Goal: Understand process/instructions

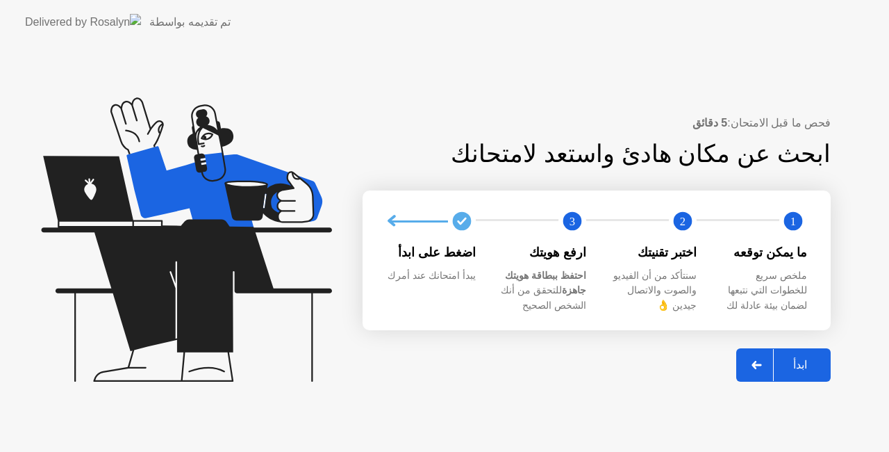
click at [801, 358] on div "ابدأ" at bounding box center [800, 364] width 53 height 13
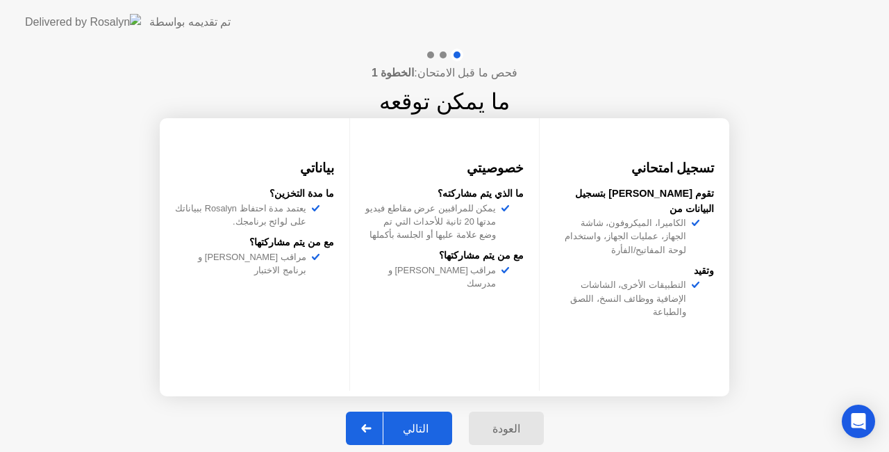
click at [422, 424] on div "التالي" at bounding box center [416, 428] width 65 height 13
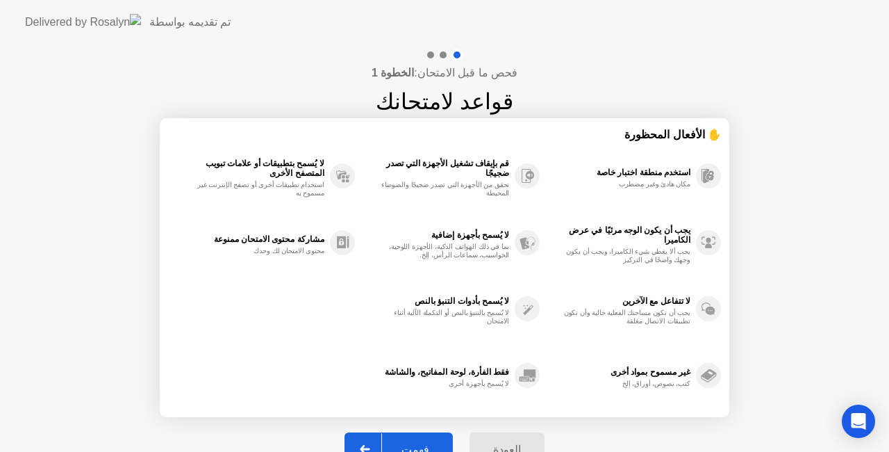
click at [429, 437] on button "فهمت" at bounding box center [399, 448] width 108 height 33
select select "**********"
select select "*******"
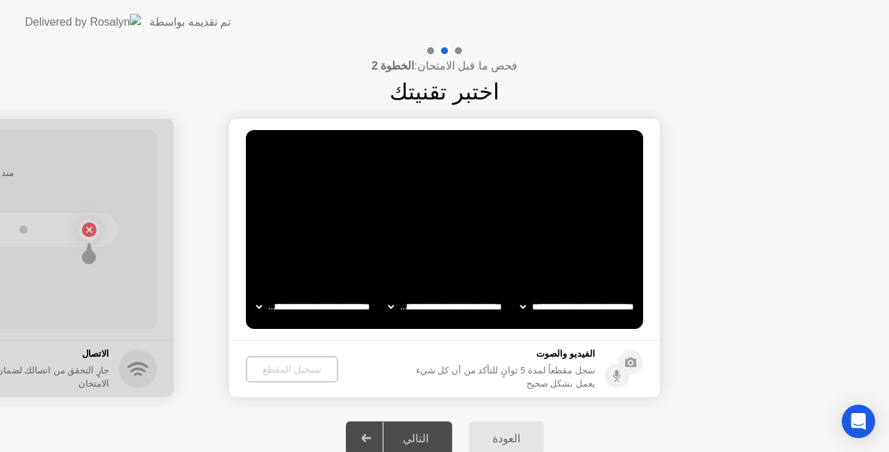
click at [725, 63] on div "فحص ما قبل الامتحان: الخطوة 2 اختبر تقنيتك" at bounding box center [444, 76] width 889 height 64
click at [438, 432] on div "التالي" at bounding box center [416, 437] width 65 height 13
click at [861, 412] on div "Open Intercom Messenger" at bounding box center [859, 421] width 37 height 37
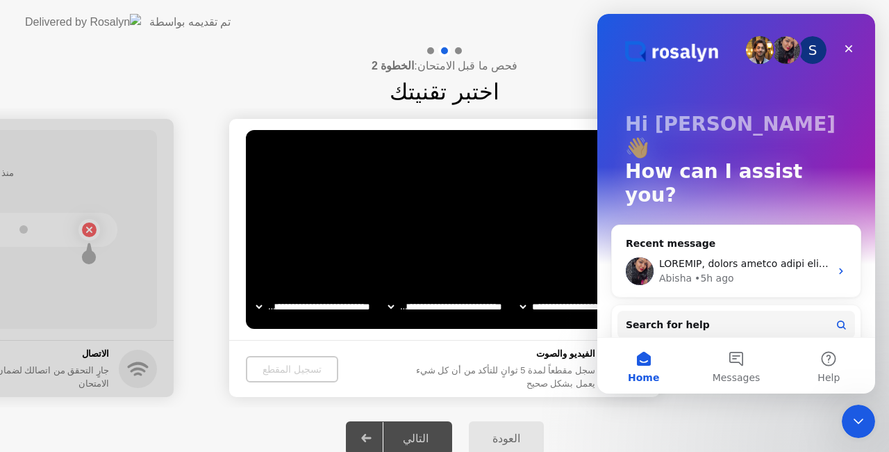
click at [761, 49] on img "Intercom messenger" at bounding box center [760, 50] width 28 height 28
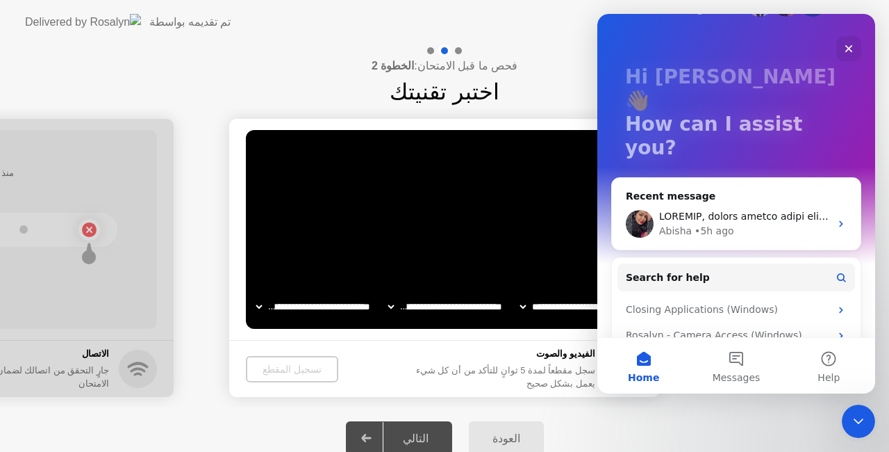
scroll to position [74, 0]
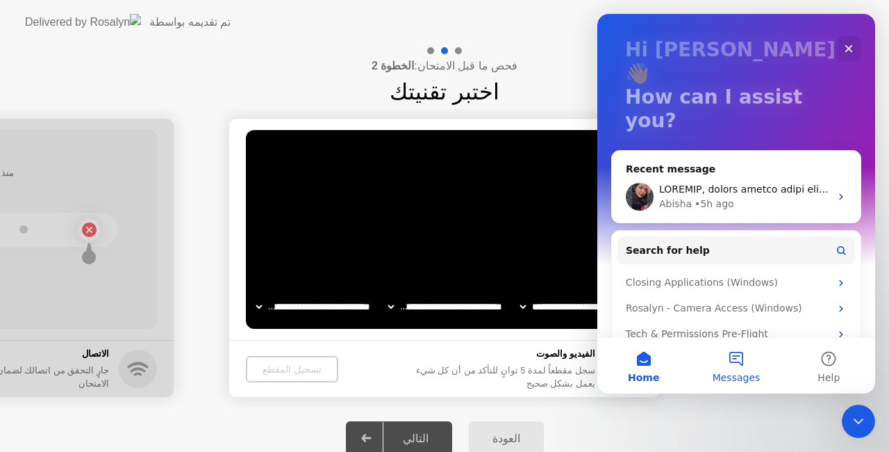
click at [753, 366] on button "Messages" at bounding box center [736, 366] width 92 height 56
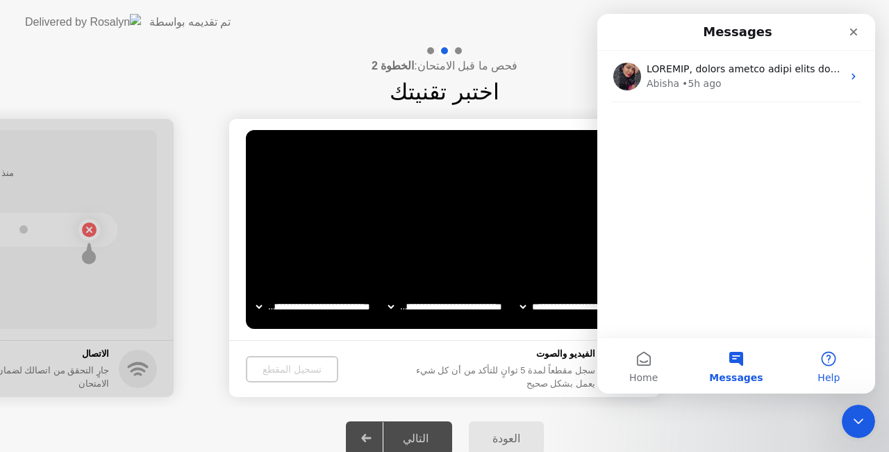
click at [846, 372] on button "Help" at bounding box center [829, 366] width 92 height 56
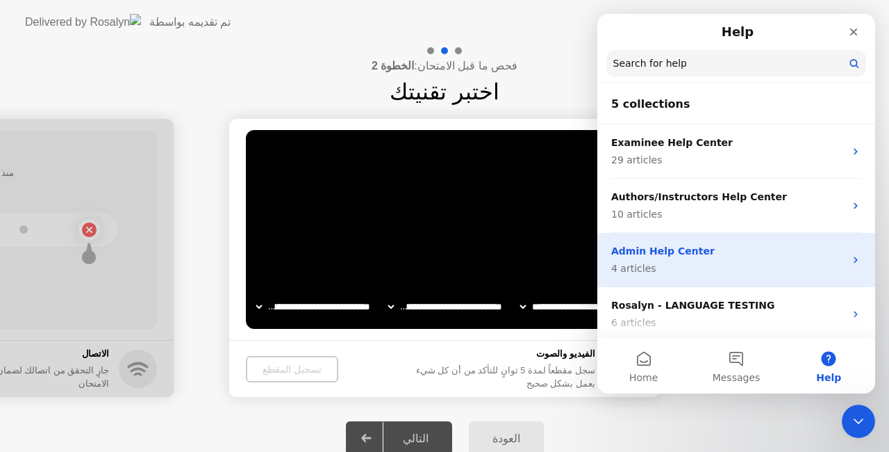
scroll to position [58, 0]
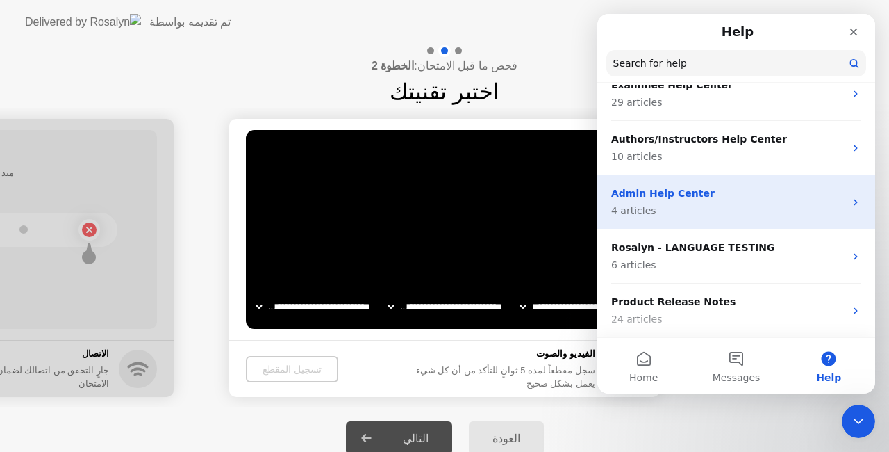
click at [724, 204] on p "4 articles" at bounding box center [727, 211] width 233 height 15
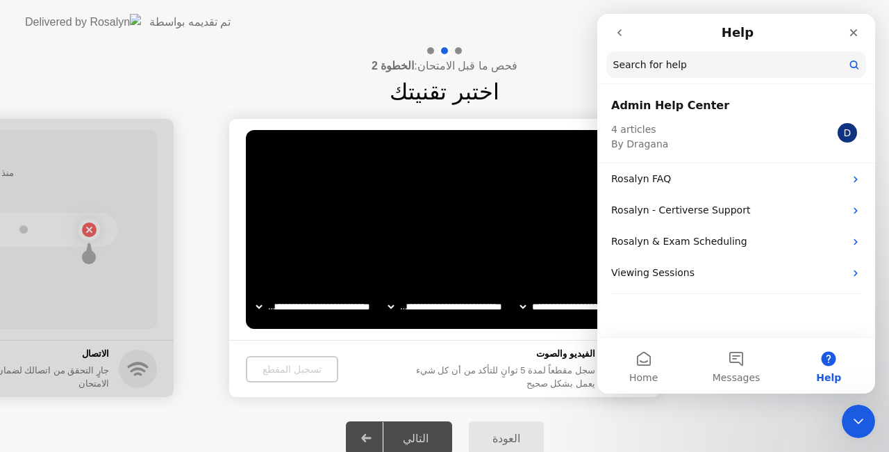
click at [621, 35] on icon "go back" at bounding box center [620, 32] width 4 height 7
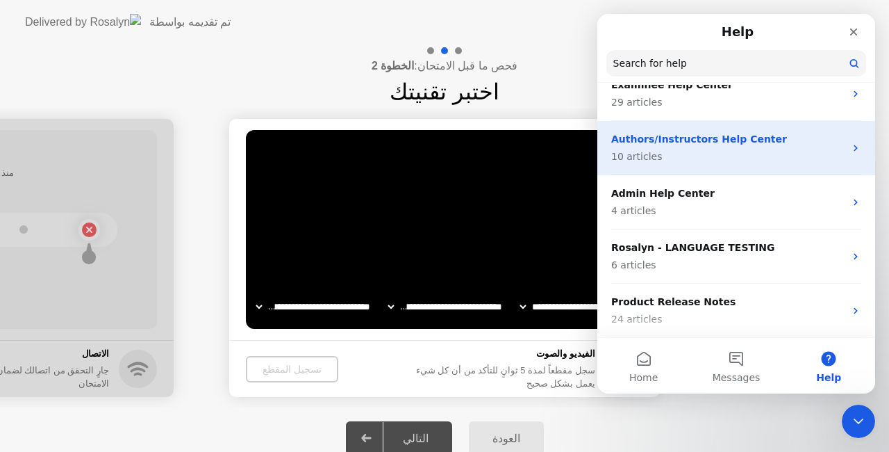
scroll to position [0, 0]
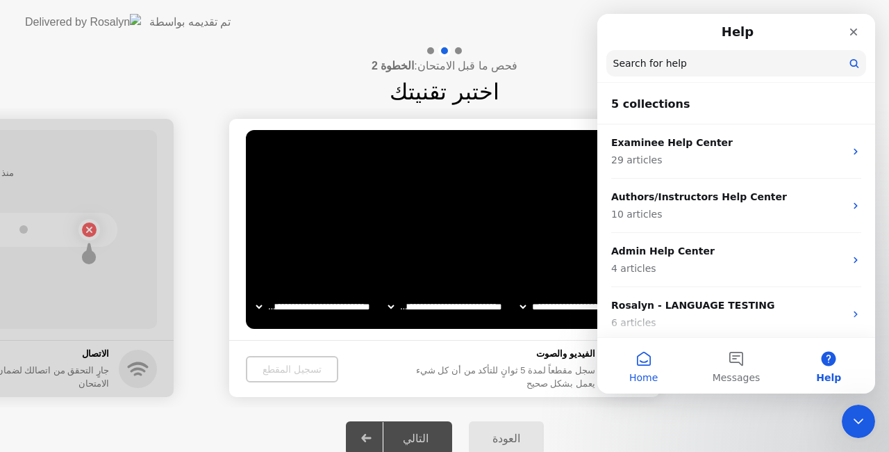
click at [651, 372] on span "Home" at bounding box center [644, 377] width 28 height 10
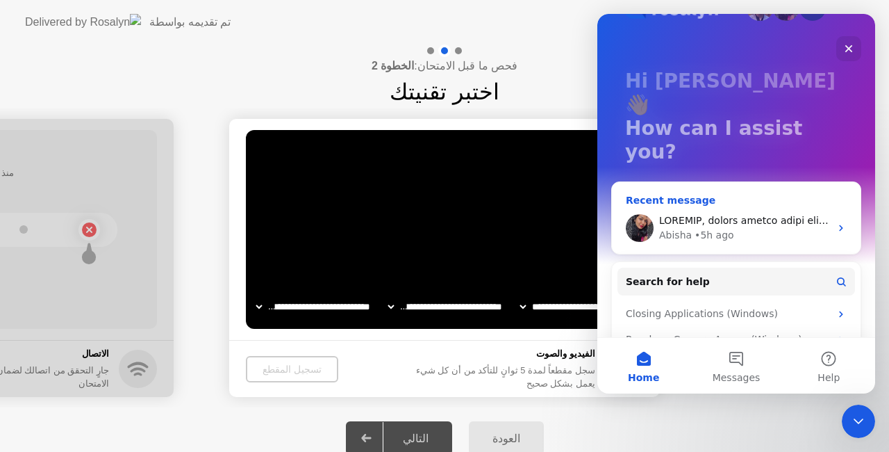
scroll to position [74, 0]
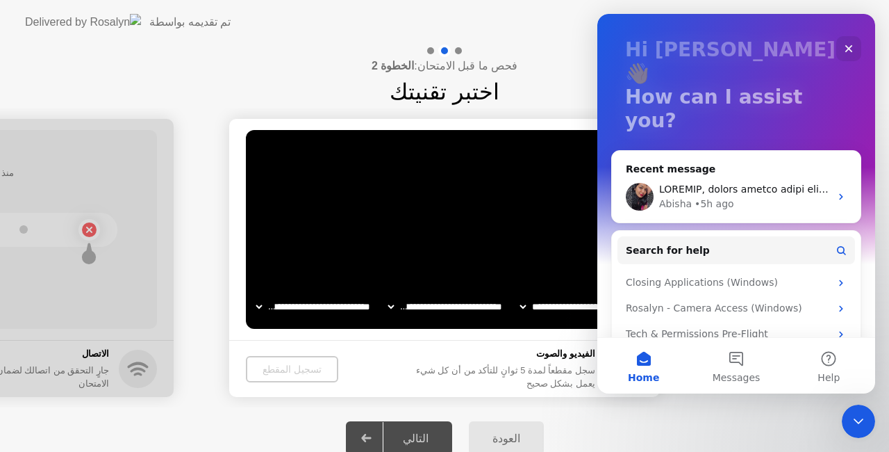
click at [561, 85] on div "فحص ما قبل الامتحان: الخطوة 2 اختبر تقنيتك" at bounding box center [444, 76] width 889 height 64
click at [856, 54] on div "Close" at bounding box center [849, 48] width 25 height 25
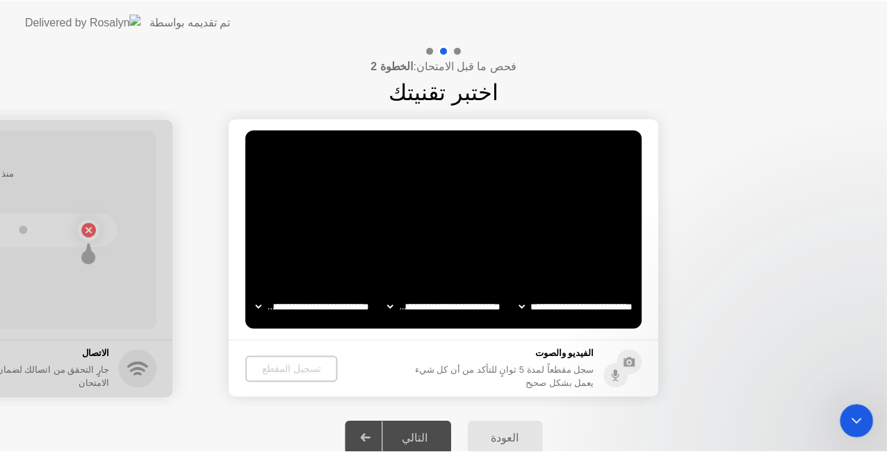
scroll to position [0, 0]
